Goal: Use online tool/utility: Utilize a website feature to perform a specific function

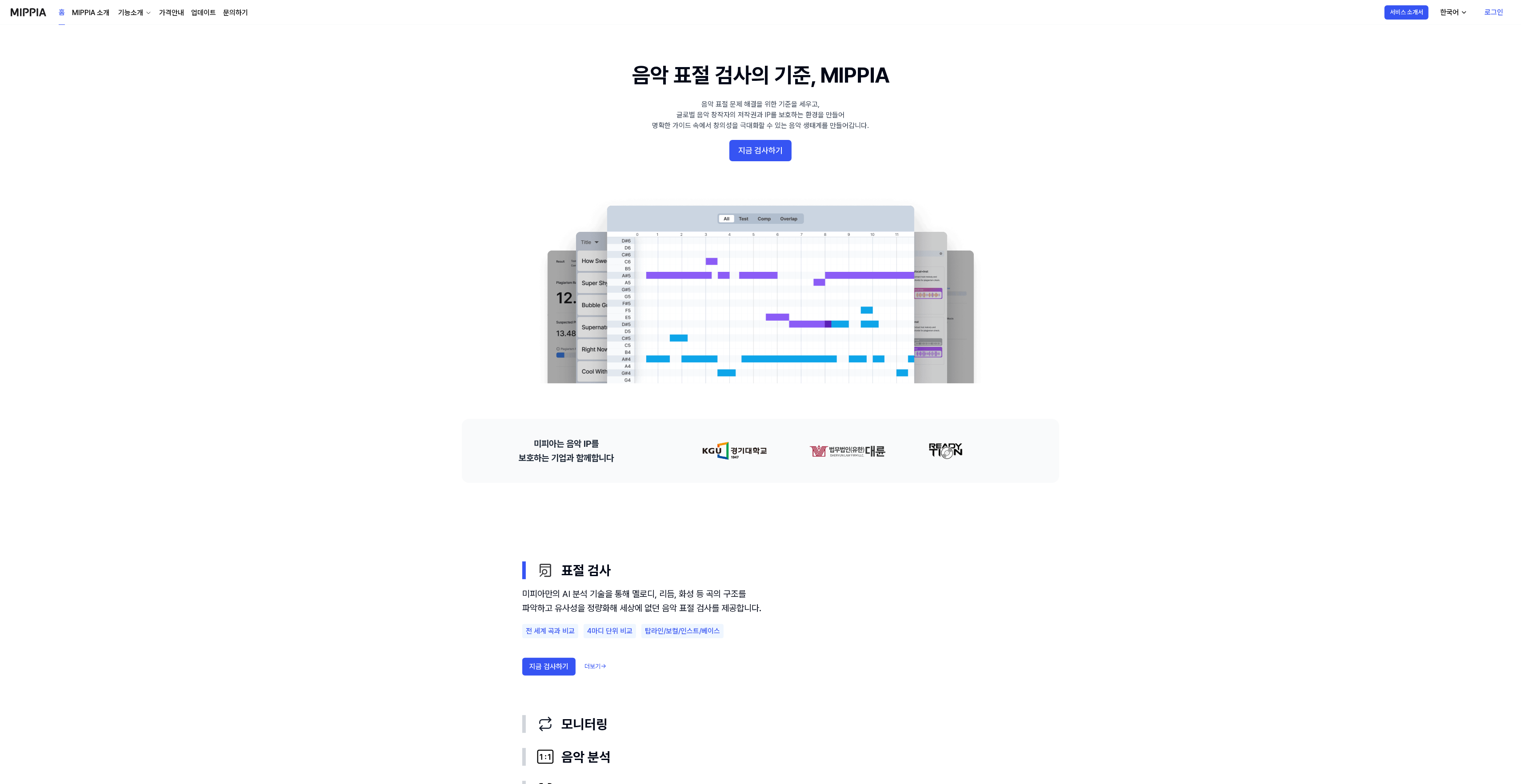
click at [162, 12] on link "가격안내" at bounding box center [172, 13] width 25 height 11
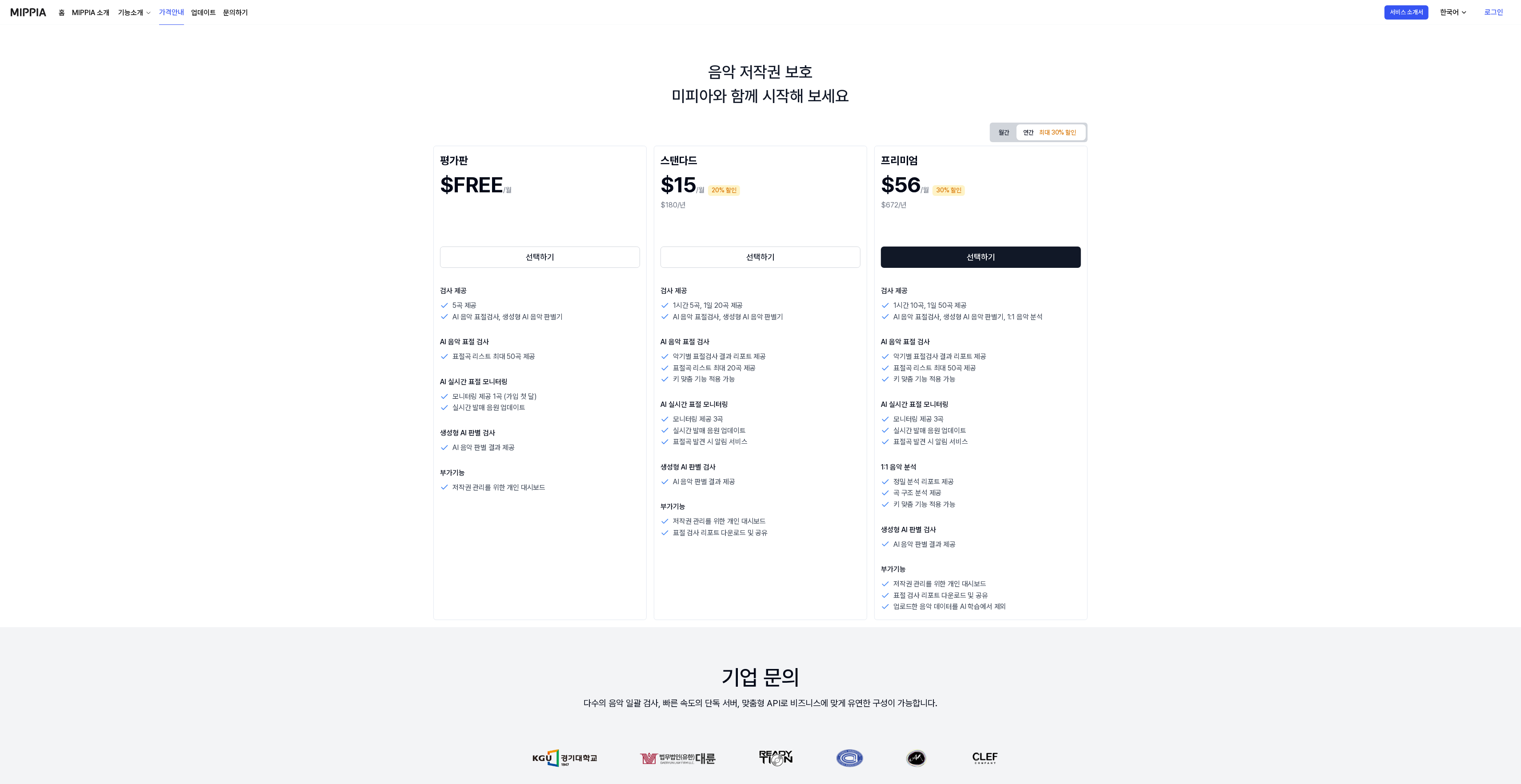
drag, startPoint x: 345, startPoint y: 294, endPoint x: 260, endPoint y: 251, distance: 95.3
click at [126, 15] on div "기능소개" at bounding box center [131, 13] width 28 height 11
click at [126, 37] on link "표절 검사" at bounding box center [134, 33] width 85 height 18
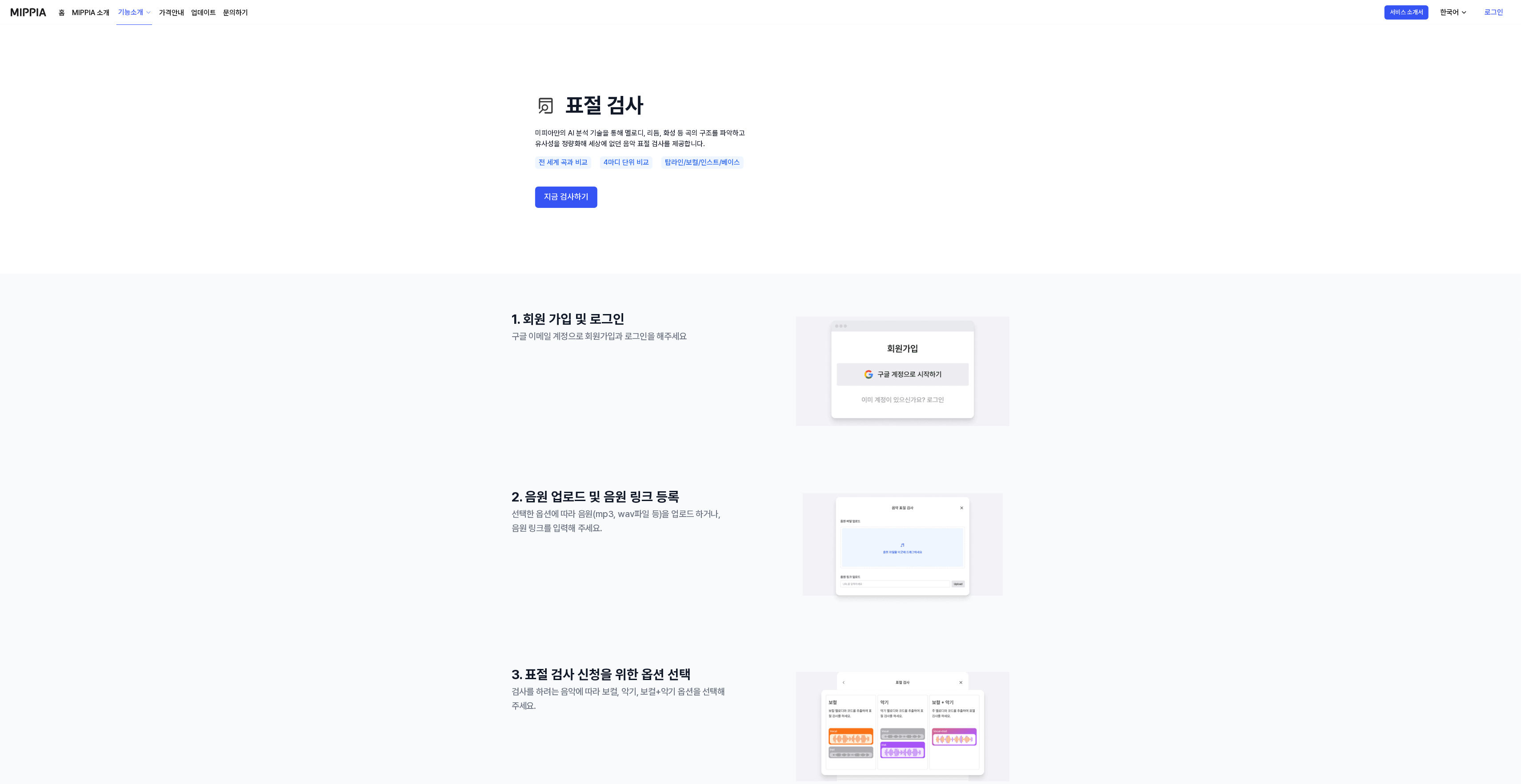
drag, startPoint x: 1203, startPoint y: 306, endPoint x: 1191, endPoint y: 299, distance: 13.9
click at [576, 189] on button "지금 검사하기" at bounding box center [566, 197] width 62 height 21
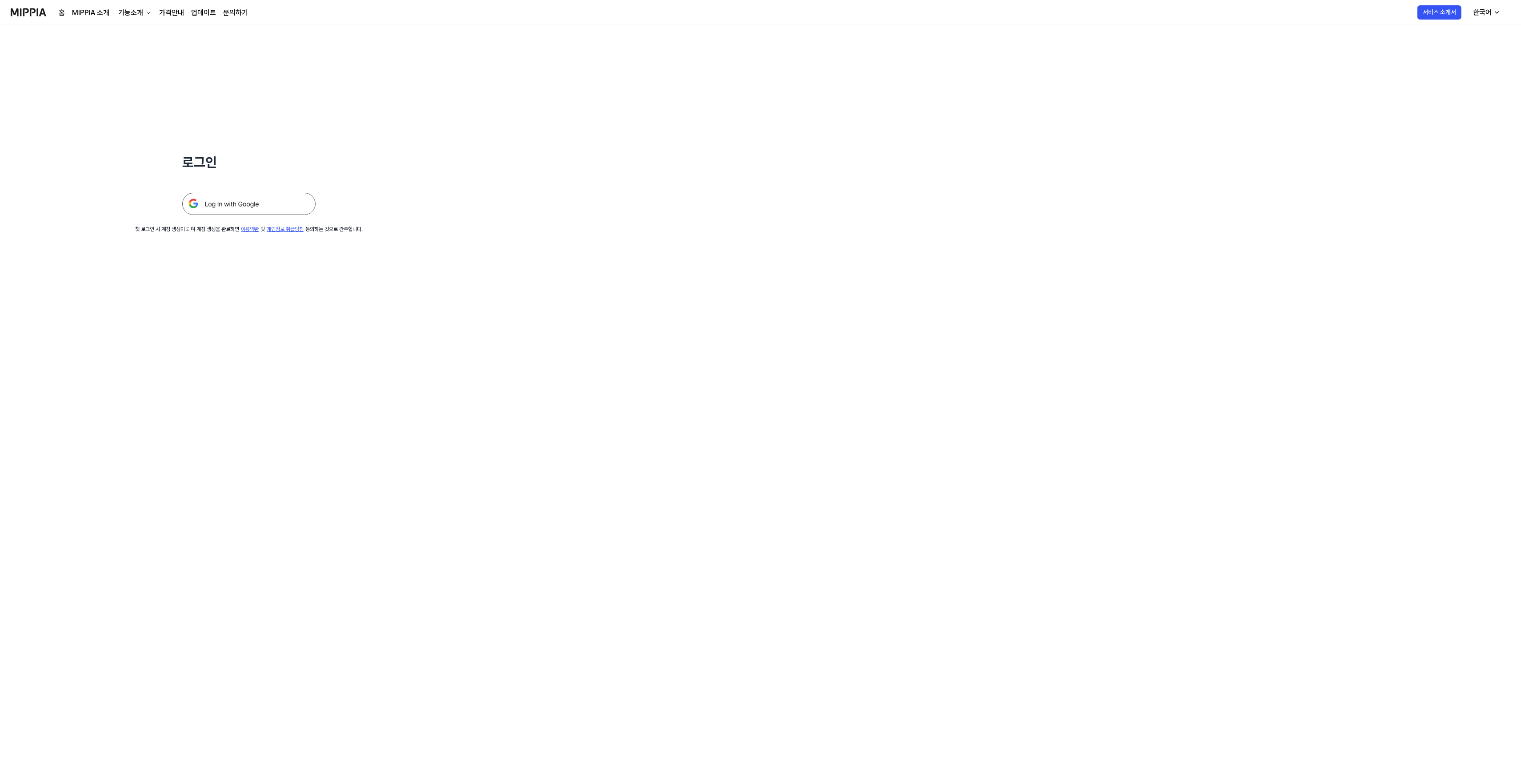
drag, startPoint x: 440, startPoint y: 258, endPoint x: 459, endPoint y: 280, distance: 29.1
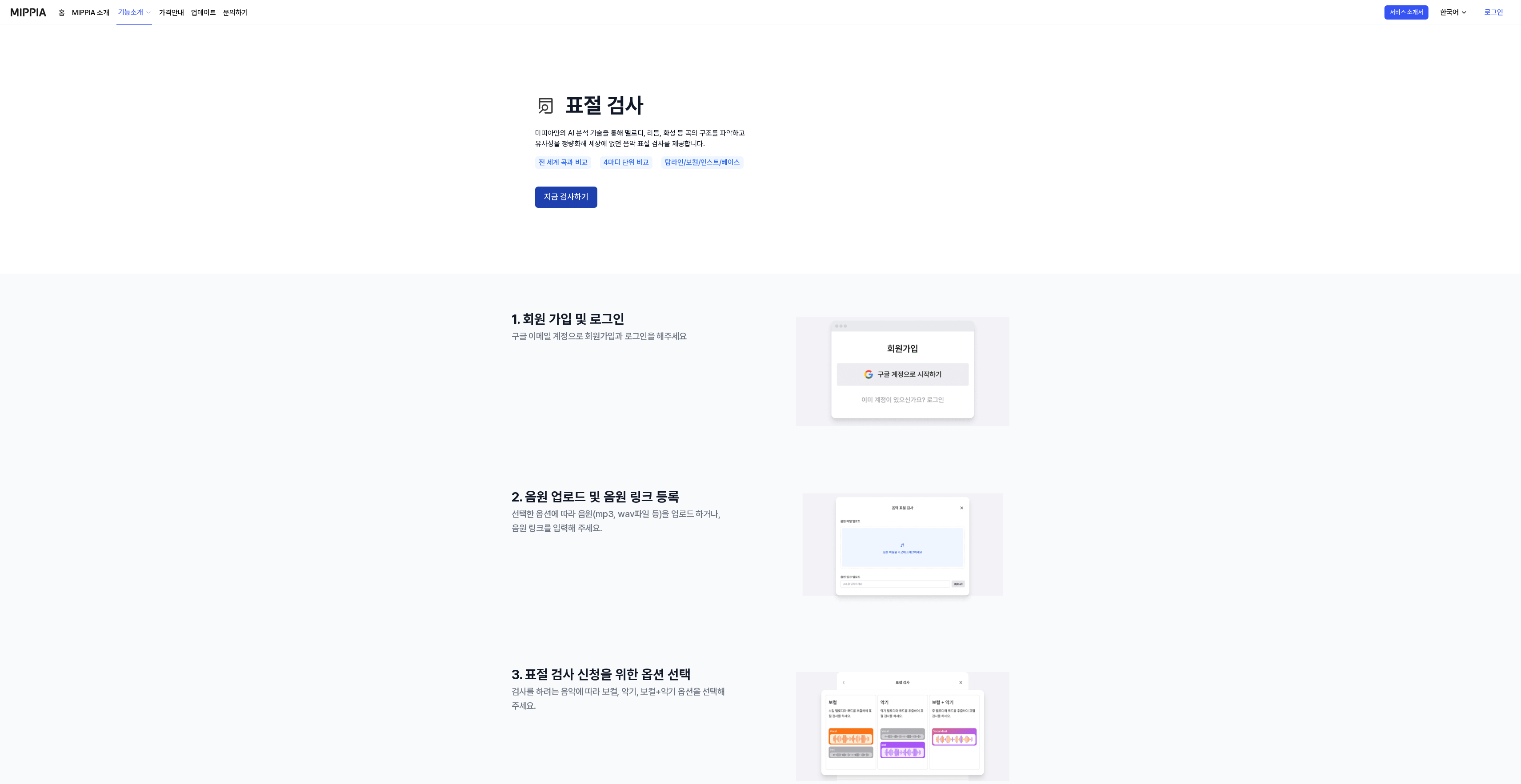
click at [574, 195] on button "지금 검사하기" at bounding box center [566, 197] width 62 height 21
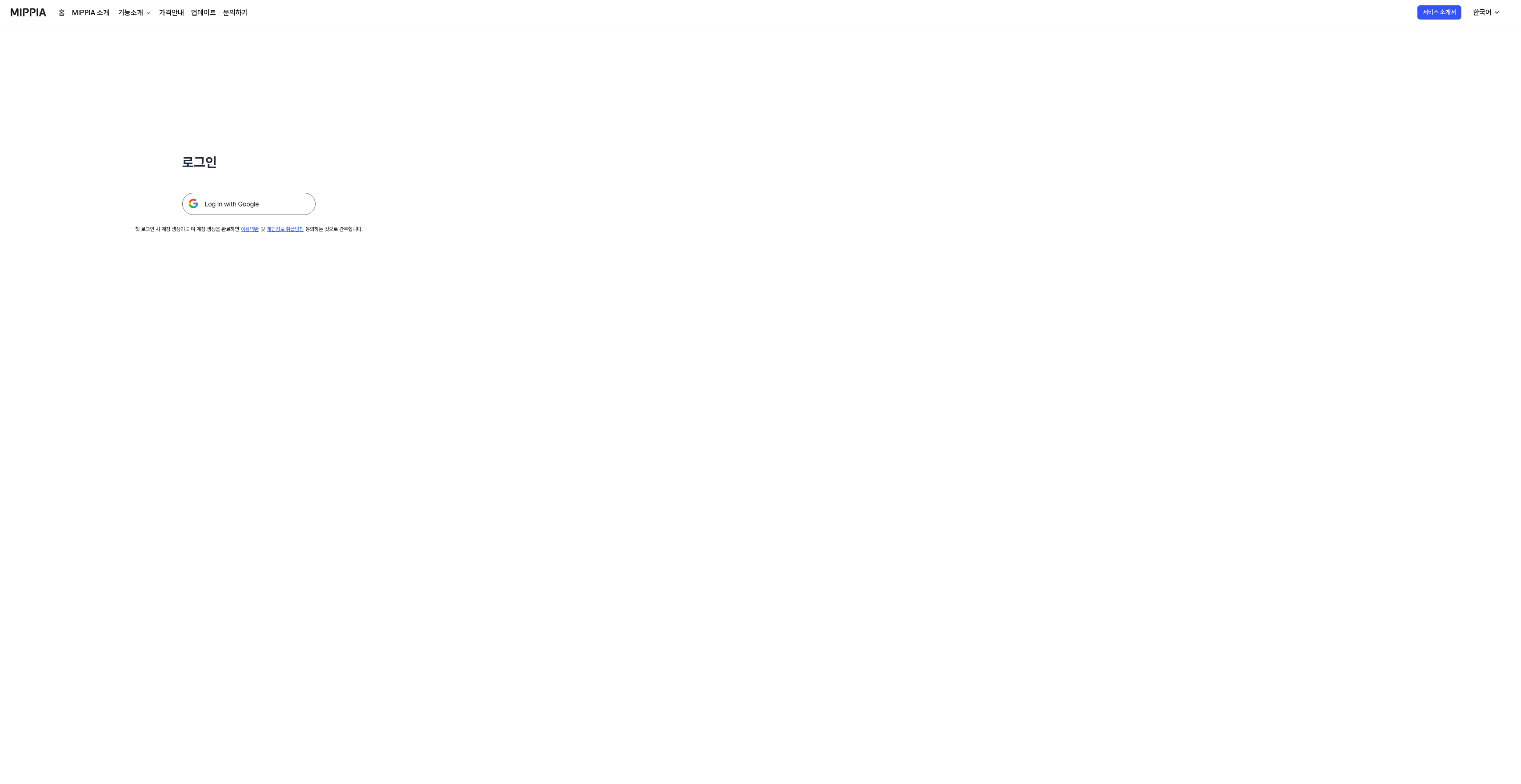
click at [235, 213] on img at bounding box center [248, 204] width 133 height 22
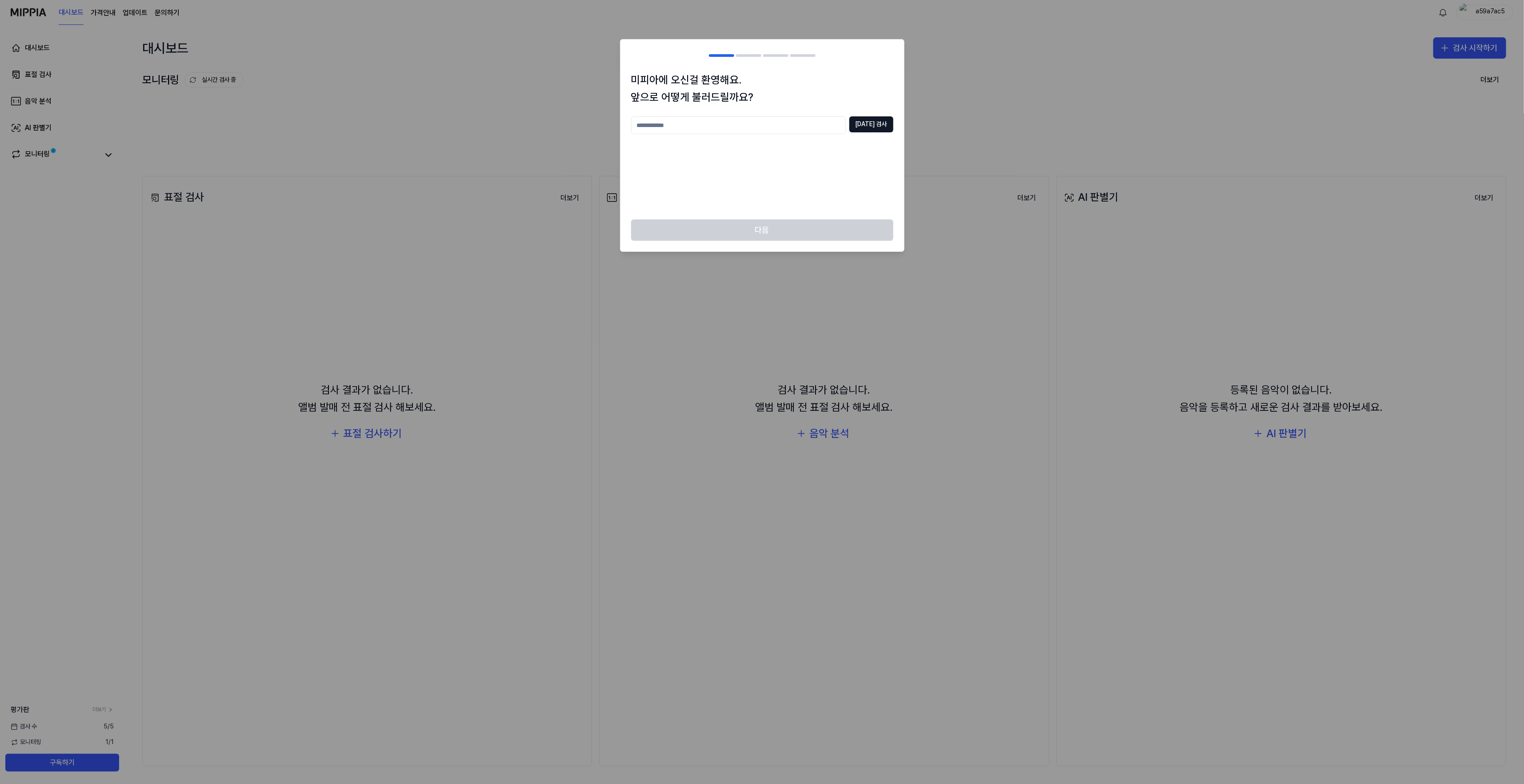
click at [793, 127] on input "text" at bounding box center [738, 125] width 215 height 18
type input "*"
type input "******"
click at [877, 126] on button "[DATE] 검사" at bounding box center [871, 124] width 44 height 16
click at [791, 228] on button "다음" at bounding box center [762, 230] width 262 height 21
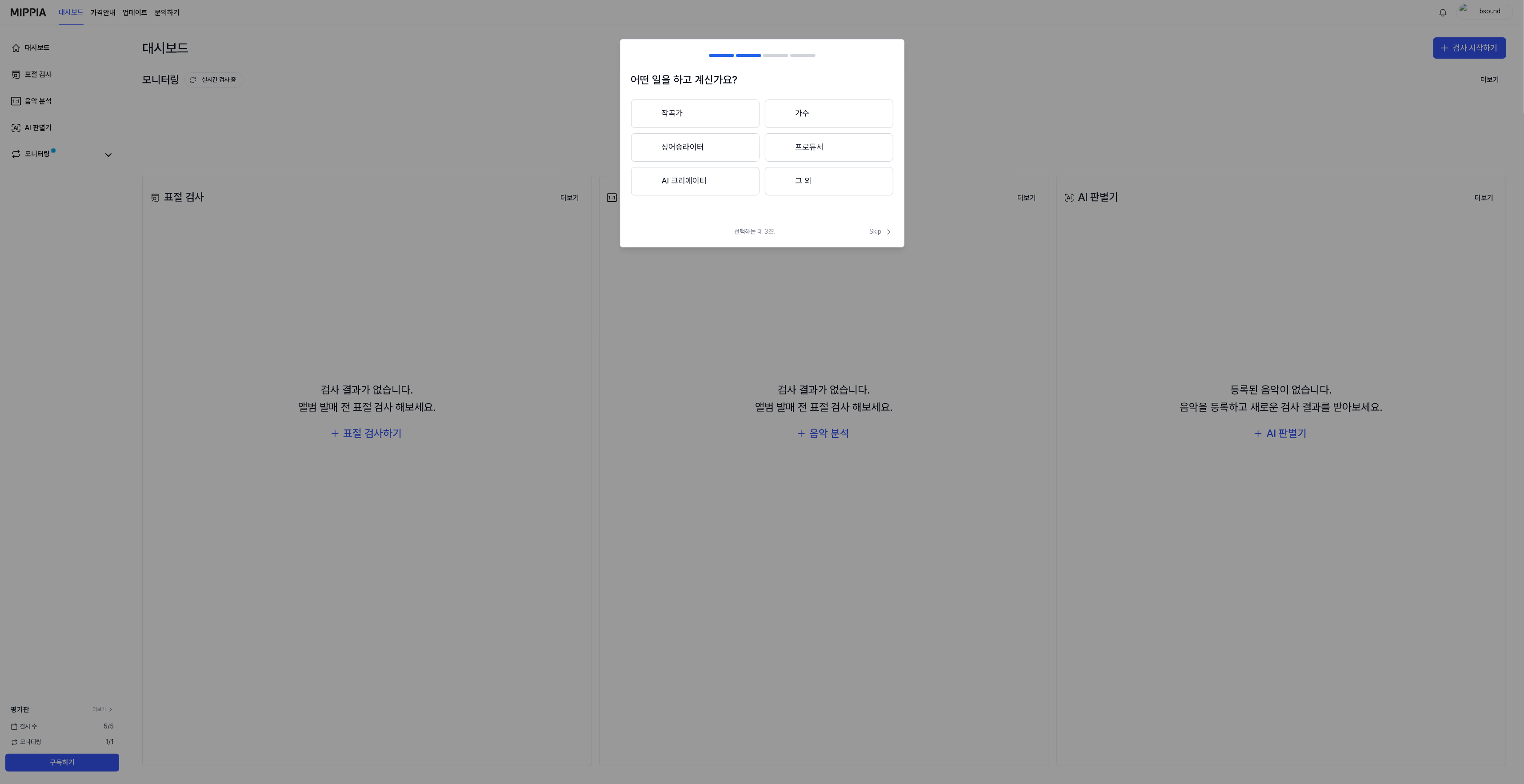
click at [725, 188] on button "AI 크리에이터" at bounding box center [695, 181] width 128 height 28
click at [801, 153] on button "3년 이상" at bounding box center [829, 148] width 128 height 30
click at [693, 187] on button "그 외" at bounding box center [695, 184] width 128 height 28
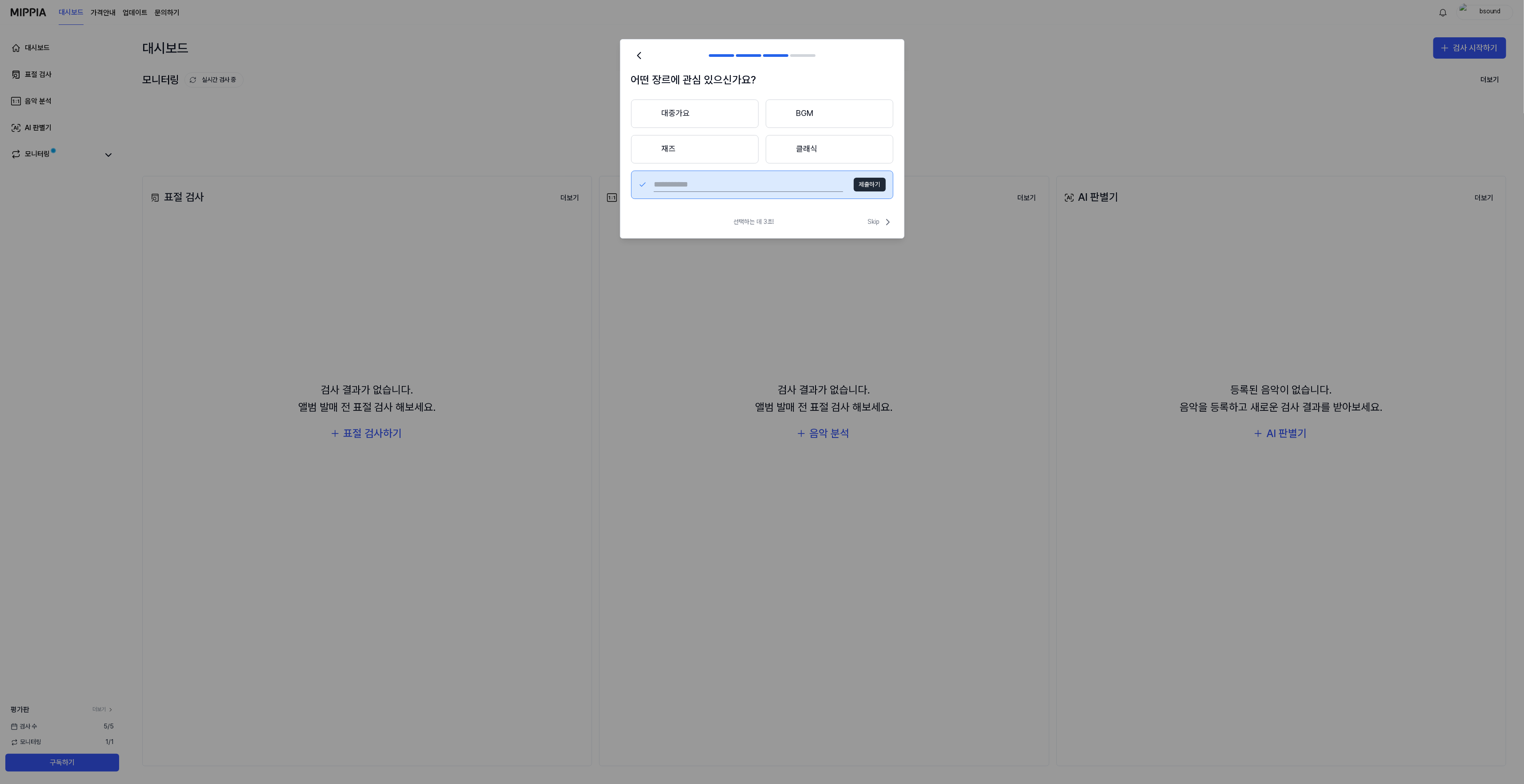
click at [708, 121] on button "대중가요" at bounding box center [695, 114] width 128 height 28
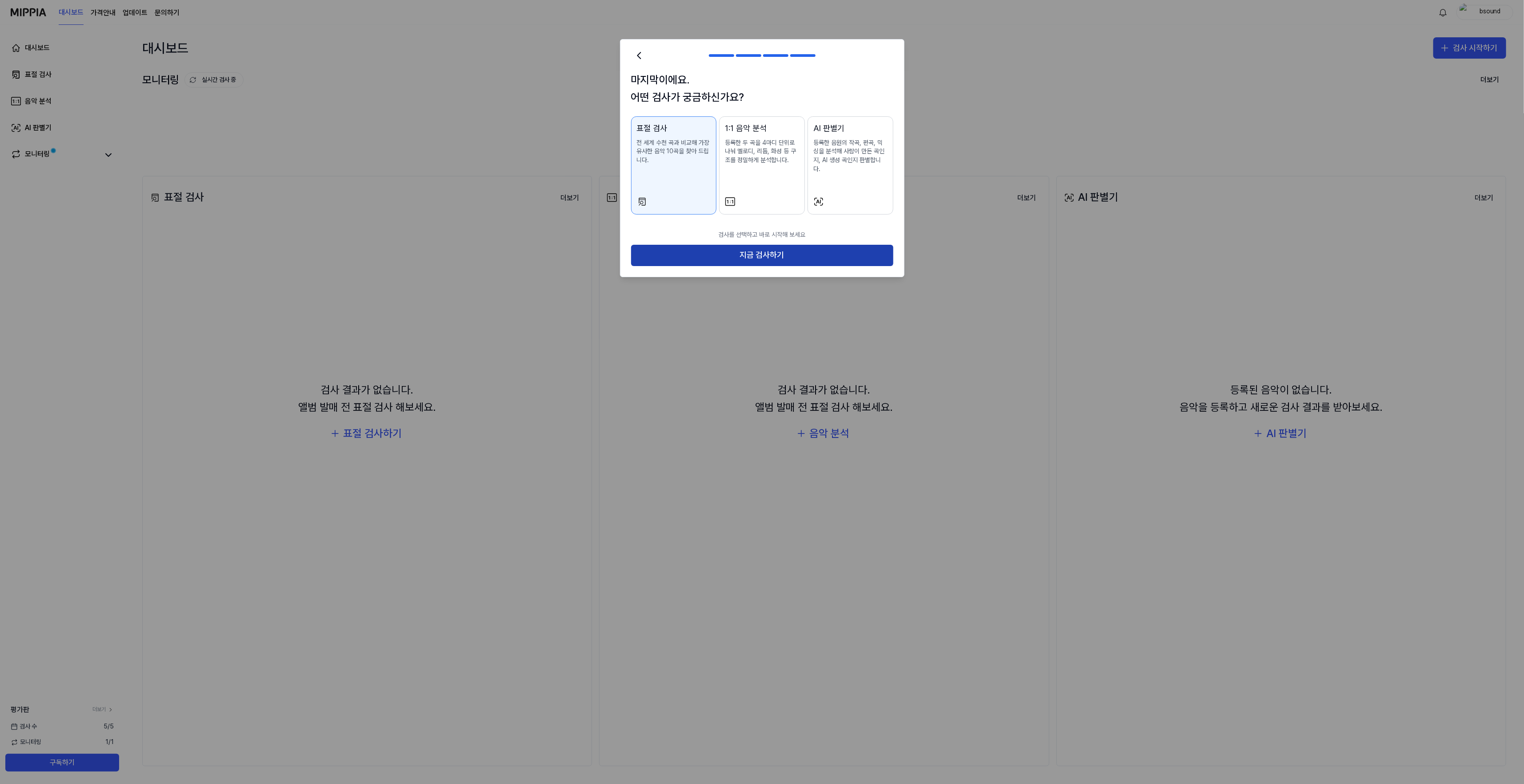
click at [770, 245] on button "지금 검사하기" at bounding box center [762, 255] width 262 height 21
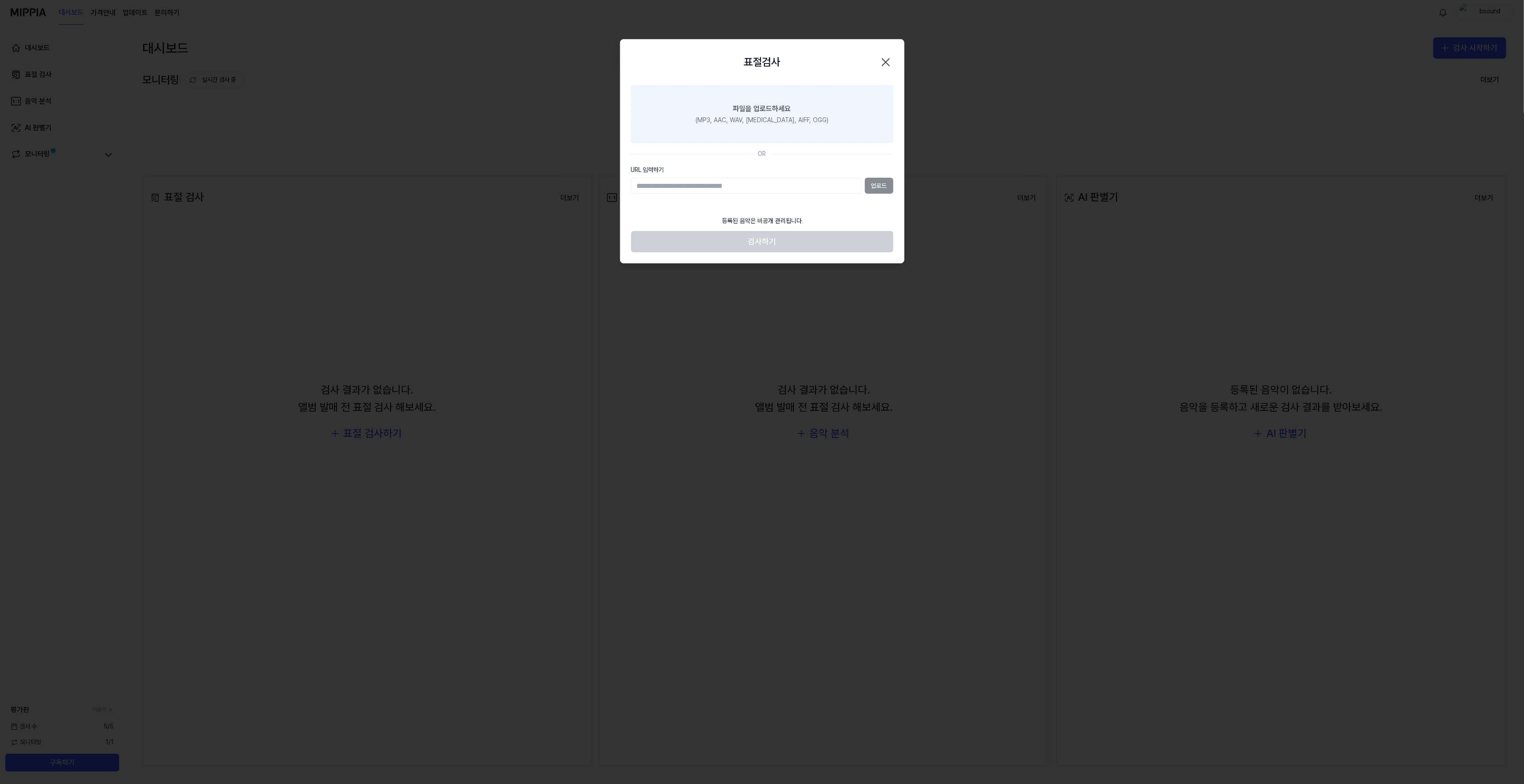
click at [834, 105] on label "파일을 업로드하세요 (MP3, AAC, WAV, [MEDICAL_DATA], AIFF, OGG)" at bounding box center [762, 114] width 262 height 58
click at [0, 0] on input "파일을 업로드하세요 (MP3, AAC, WAV, [MEDICAL_DATA], AIFF, OGG)" at bounding box center [0, 0] width 0 height 0
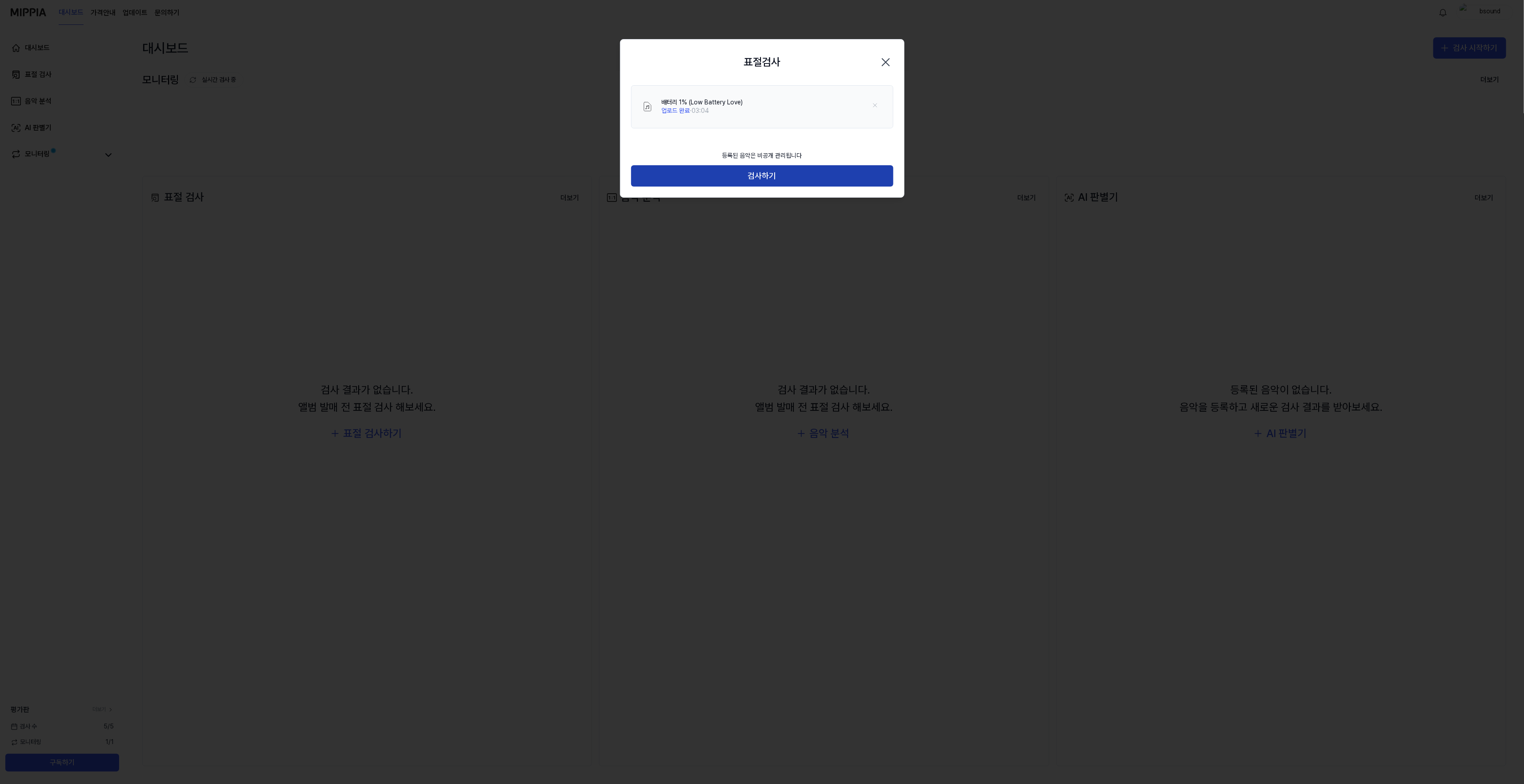
click at [819, 179] on button "검사하기" at bounding box center [762, 176] width 262 height 21
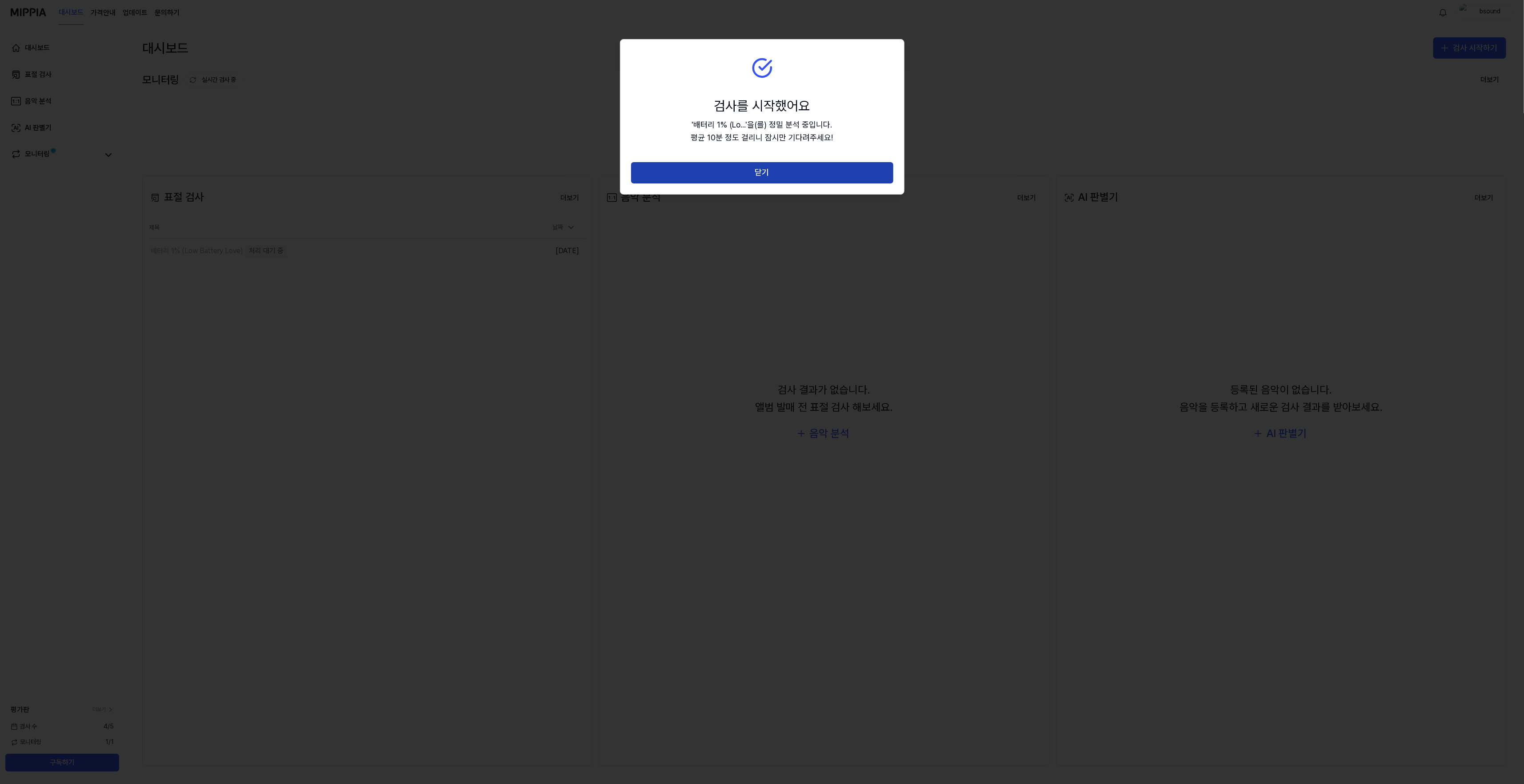
click at [815, 179] on button "닫기" at bounding box center [762, 173] width 262 height 21
